Goal: Task Accomplishment & Management: Complete application form

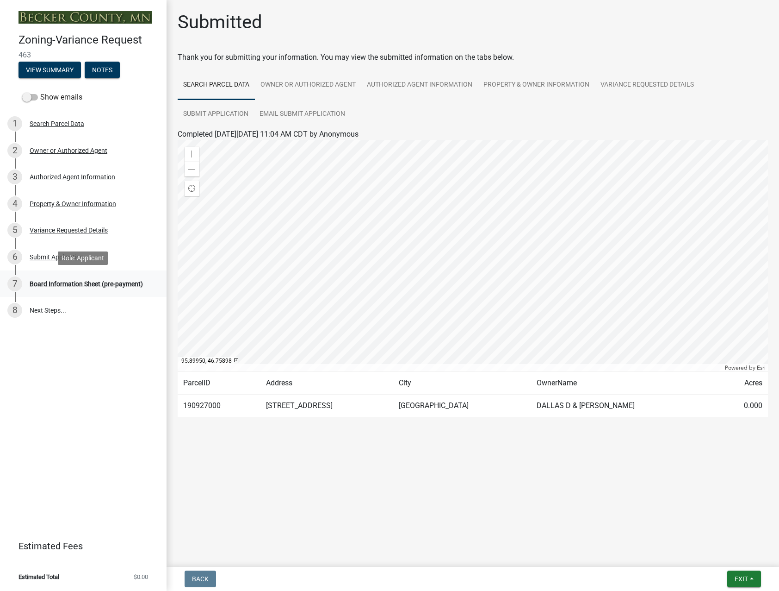
click at [60, 281] on div "Board Information Sheet (pre-payment)" at bounding box center [86, 283] width 113 height 6
click at [754, 573] on button "Exit" at bounding box center [745, 578] width 34 height 17
click at [650, 488] on main "Submitted Thank you for submitting your information. You may view the submitted…" at bounding box center [473, 281] width 613 height 563
click at [214, 111] on link "Submit Application" at bounding box center [216, 115] width 76 height 30
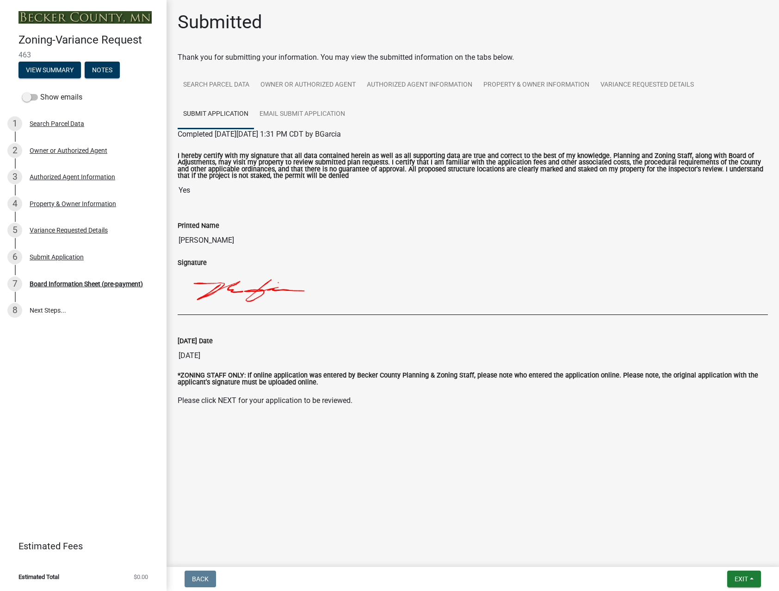
click at [286, 473] on main "Submitted Thank you for submitting your information. You may view the submitted…" at bounding box center [473, 281] width 613 height 563
click at [455, 125] on ul "Search Parcel Data Owner or Authorized Agent Authorized Agent Information Prope…" at bounding box center [473, 99] width 591 height 58
click at [84, 284] on div "Board Information Sheet (pre-payment)" at bounding box center [86, 283] width 113 height 6
click at [750, 574] on button "Exit" at bounding box center [745, 578] width 34 height 17
click at [713, 535] on button "Save" at bounding box center [724, 532] width 74 height 22
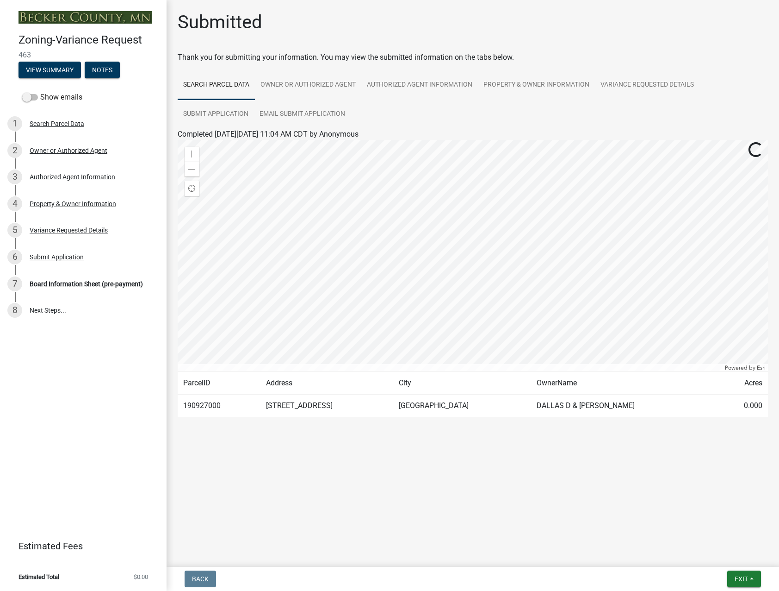
click at [701, 513] on main "Submitted Thank you for submitting your information. You may view the submitted…" at bounding box center [473, 281] width 613 height 563
click at [289, 114] on link "Email Submit Application" at bounding box center [302, 115] width 97 height 30
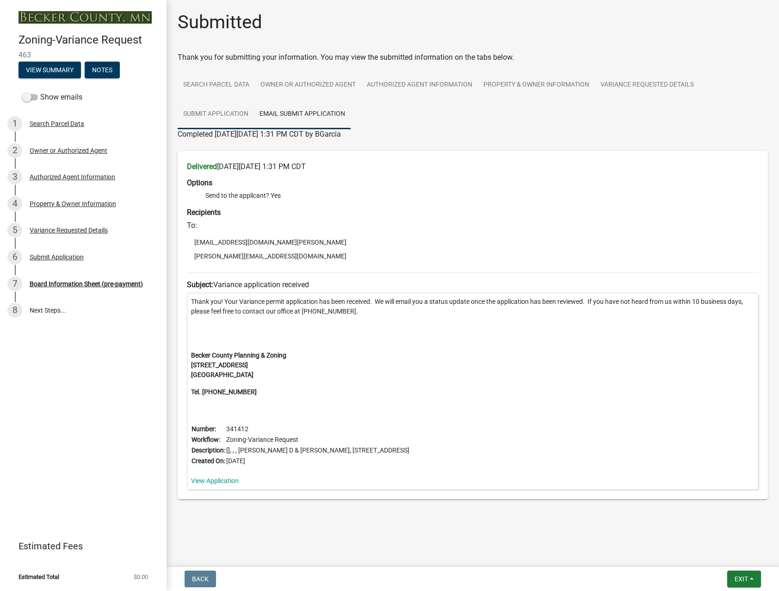
click at [230, 116] on link "Submit Application" at bounding box center [216, 115] width 76 height 30
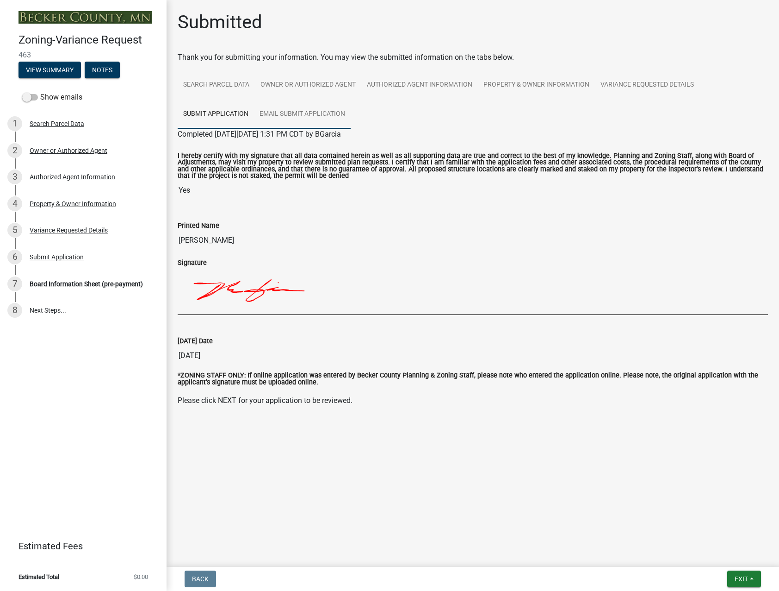
click at [311, 115] on link "Email Submit Application" at bounding box center [302, 115] width 97 height 30
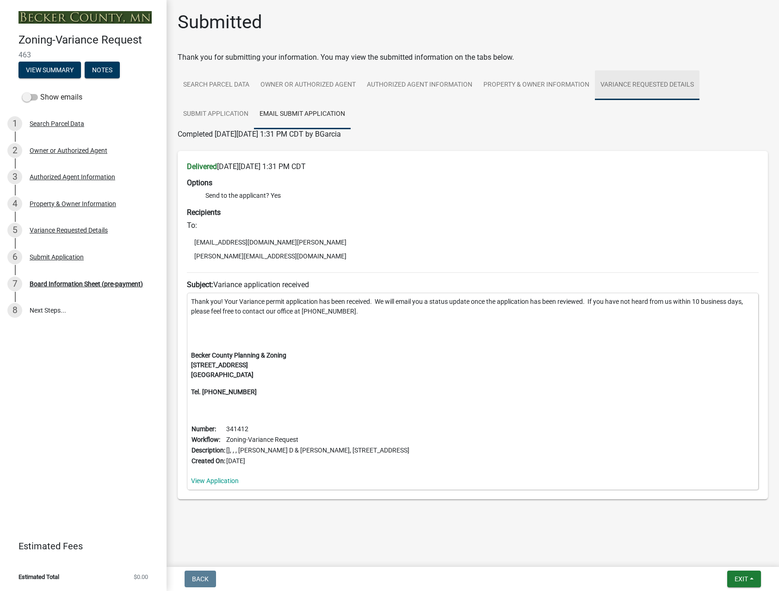
click at [652, 79] on link "Variance Requested Details" at bounding box center [647, 85] width 105 height 30
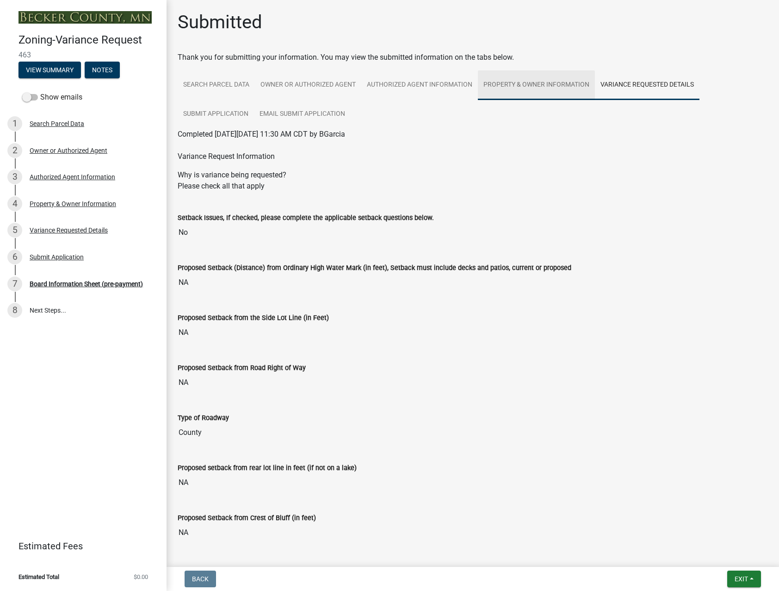
click at [552, 81] on link "Property & Owner Information" at bounding box center [536, 85] width 117 height 30
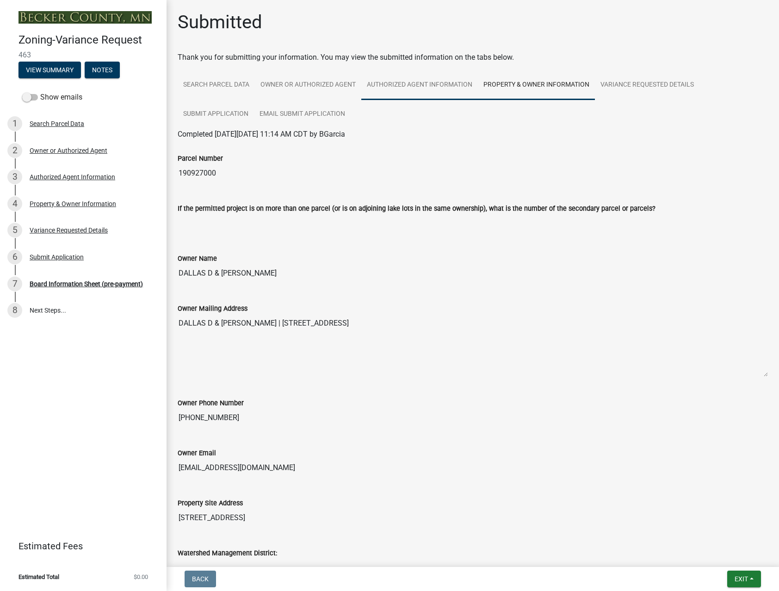
click at [455, 83] on link "Authorized Agent Information" at bounding box center [419, 85] width 117 height 30
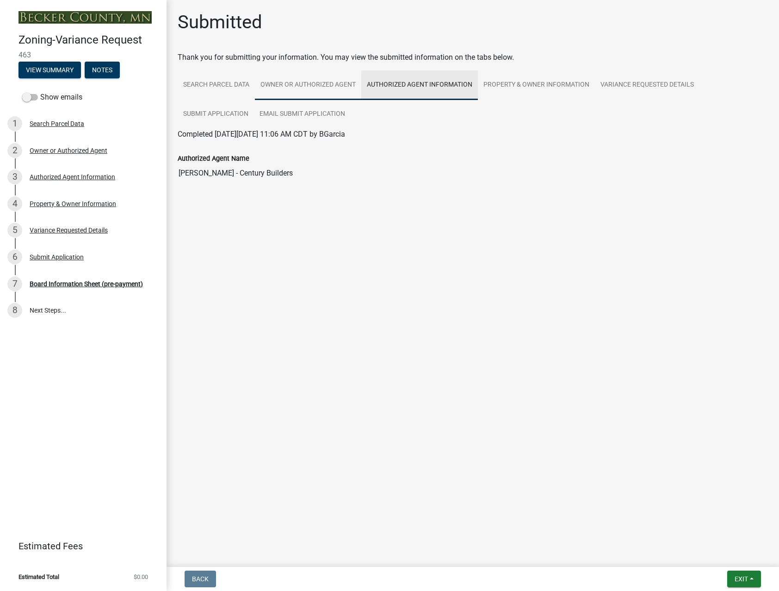
click at [326, 83] on link "Owner or Authorized Agent" at bounding box center [308, 85] width 106 height 30
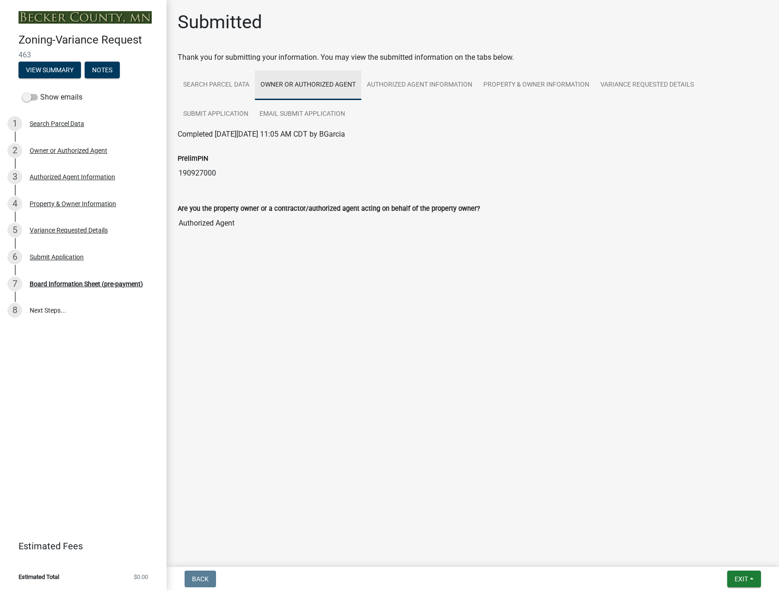
click at [168, 84] on div "Submitted Thank you for submitting your information. You may view the submitted…" at bounding box center [473, 135] width 613 height 248
click at [237, 93] on link "Search Parcel Data" at bounding box center [216, 85] width 77 height 30
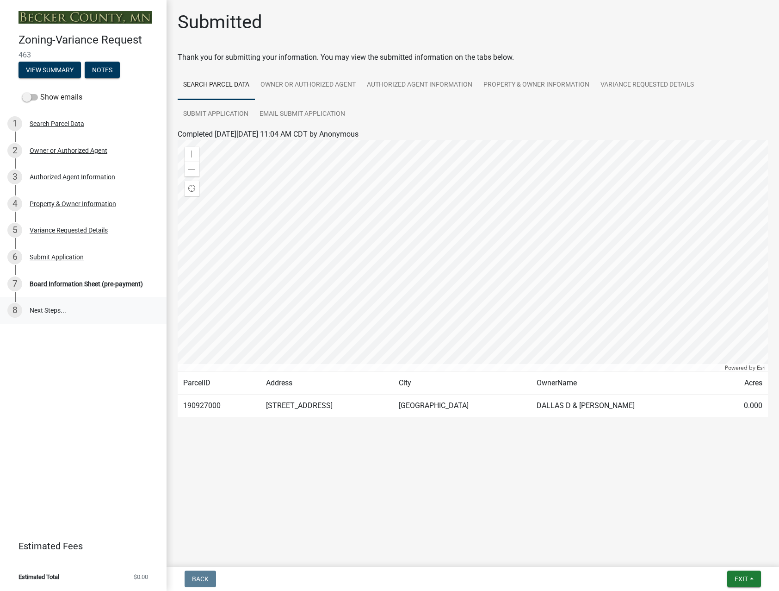
click at [36, 303] on link "8 Next Steps..." at bounding box center [83, 310] width 167 height 27
click at [44, 302] on link "8 Next Steps..." at bounding box center [83, 310] width 167 height 27
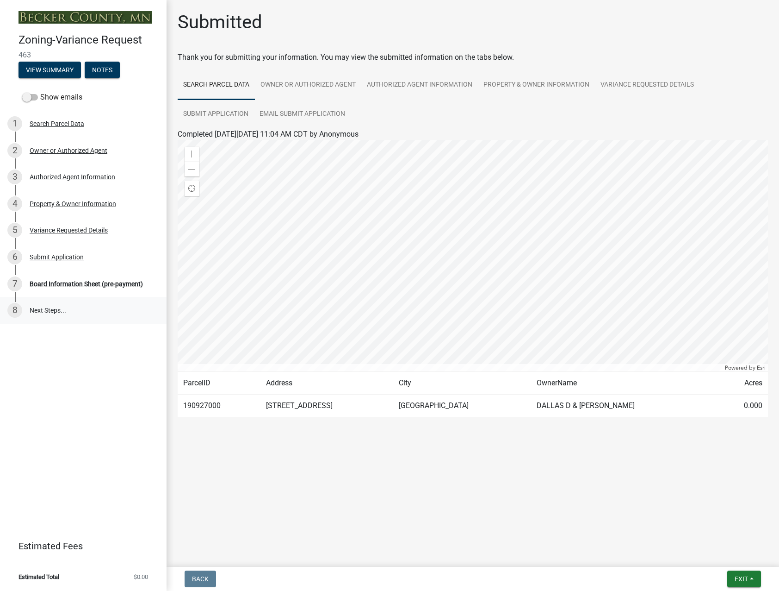
click at [44, 302] on link "8 Next Steps..." at bounding box center [83, 310] width 167 height 27
click at [52, 70] on button "View Summary" at bounding box center [50, 70] width 62 height 17
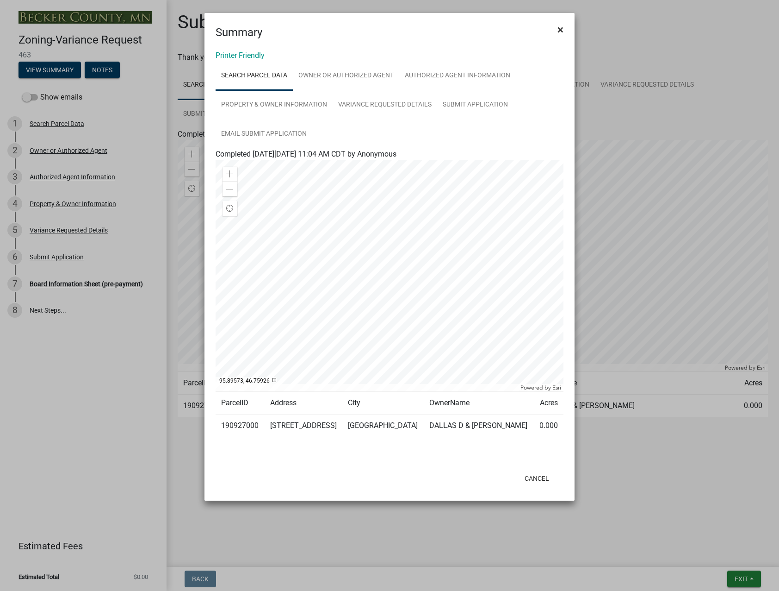
click at [560, 29] on span "×" at bounding box center [561, 29] width 6 height 13
